Goal: Transaction & Acquisition: Purchase product/service

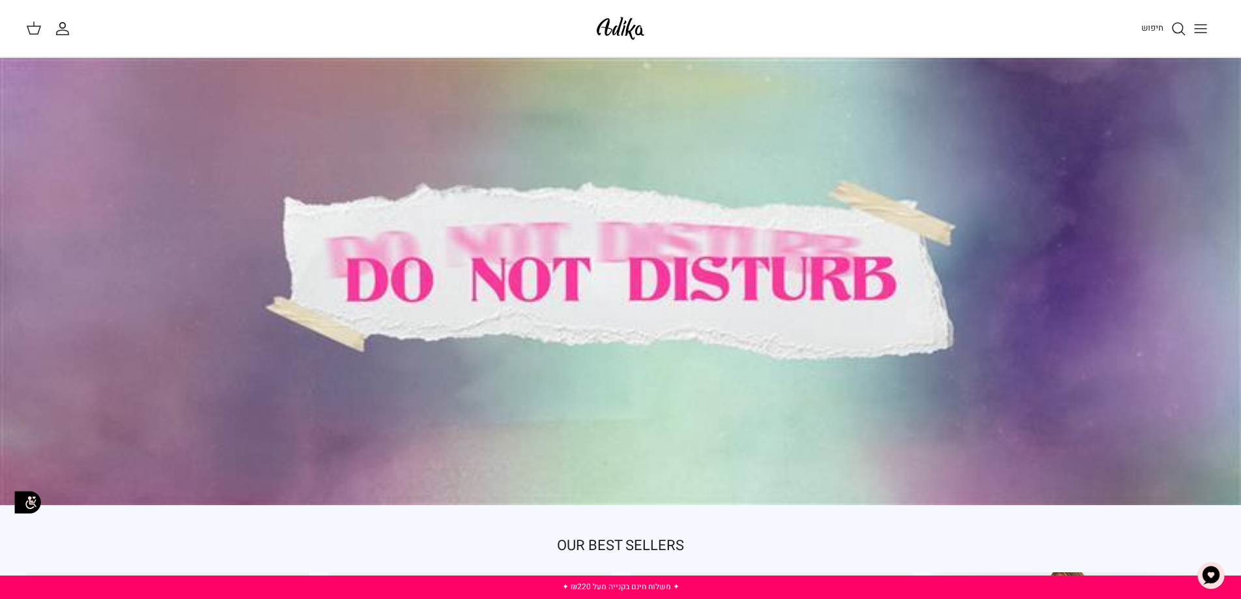
click at [1204, 29] on line "Toggle menu" at bounding box center [1201, 29] width 12 height 0
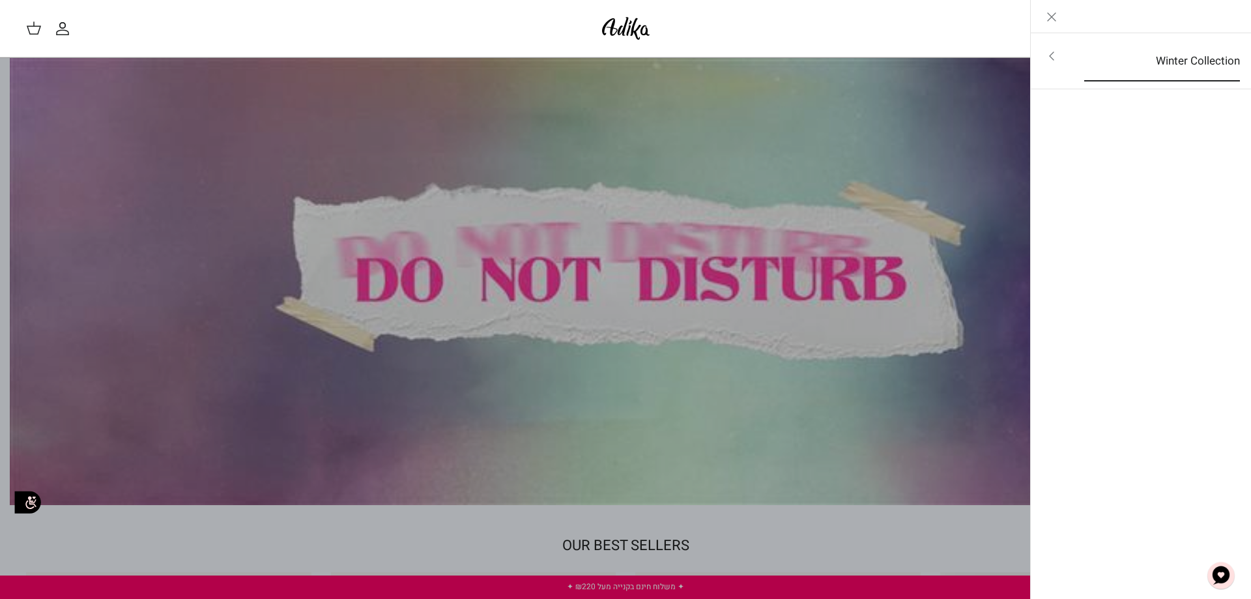
click at [1216, 68] on link "Winter Collection" at bounding box center [1162, 61] width 179 height 40
click at [1227, 55] on link "לכל הפריטים" at bounding box center [1141, 57] width 208 height 33
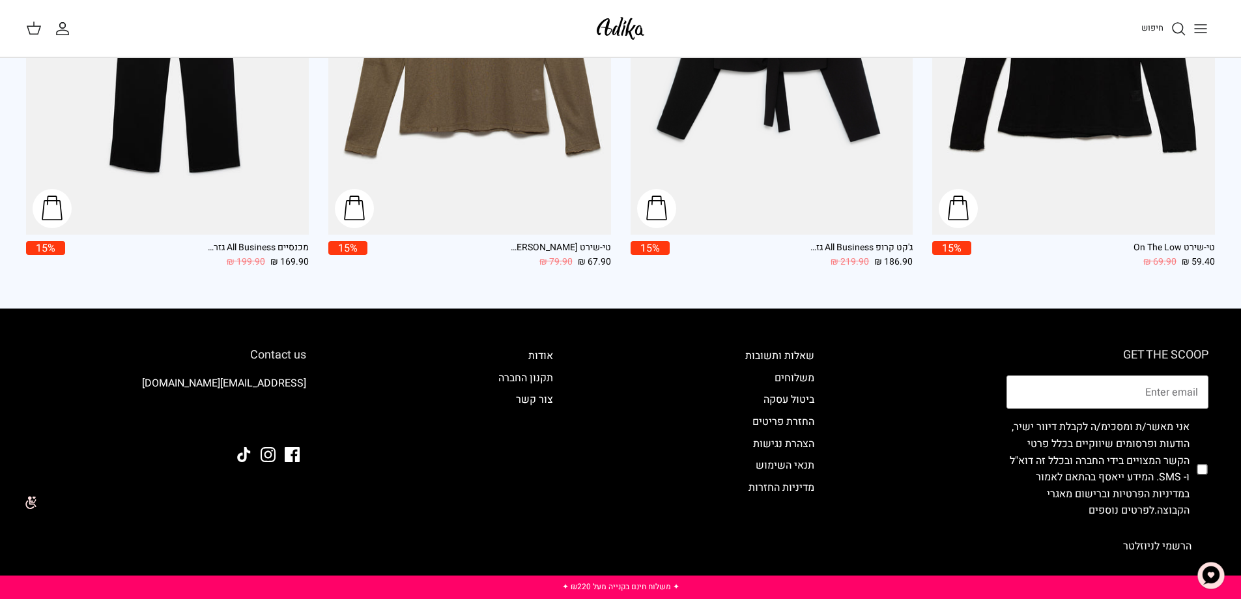
scroll to position [2150, 0]
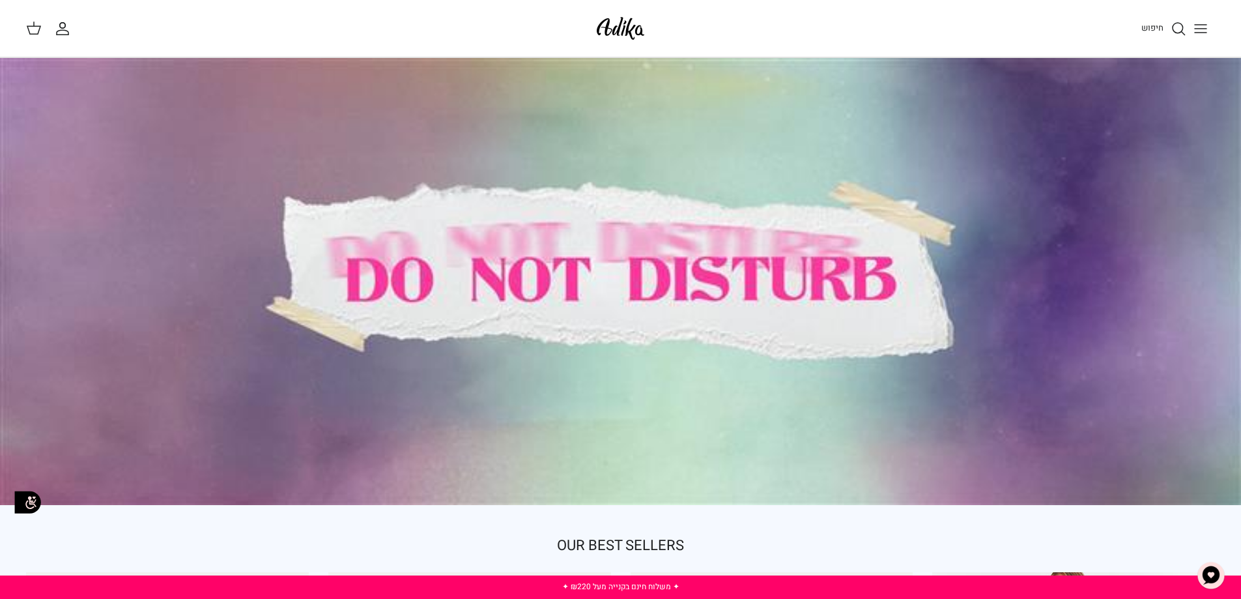
click at [656, 239] on div at bounding box center [620, 281] width 1241 height 447
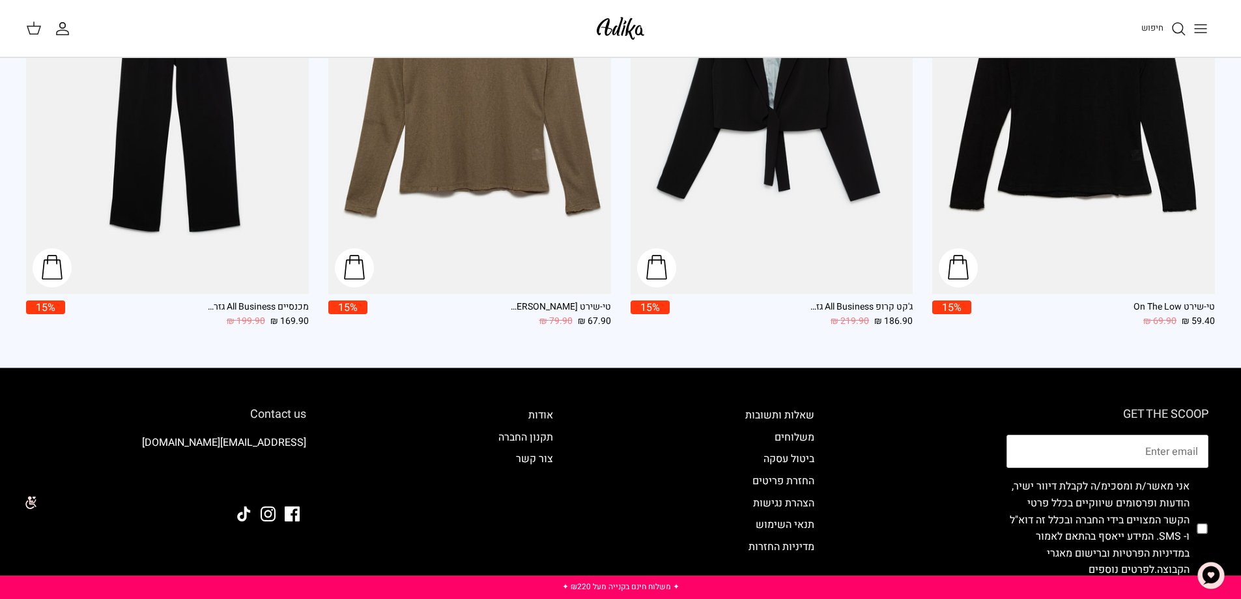
scroll to position [2236, 0]
